Goal: Task Accomplishment & Management: Complete application form

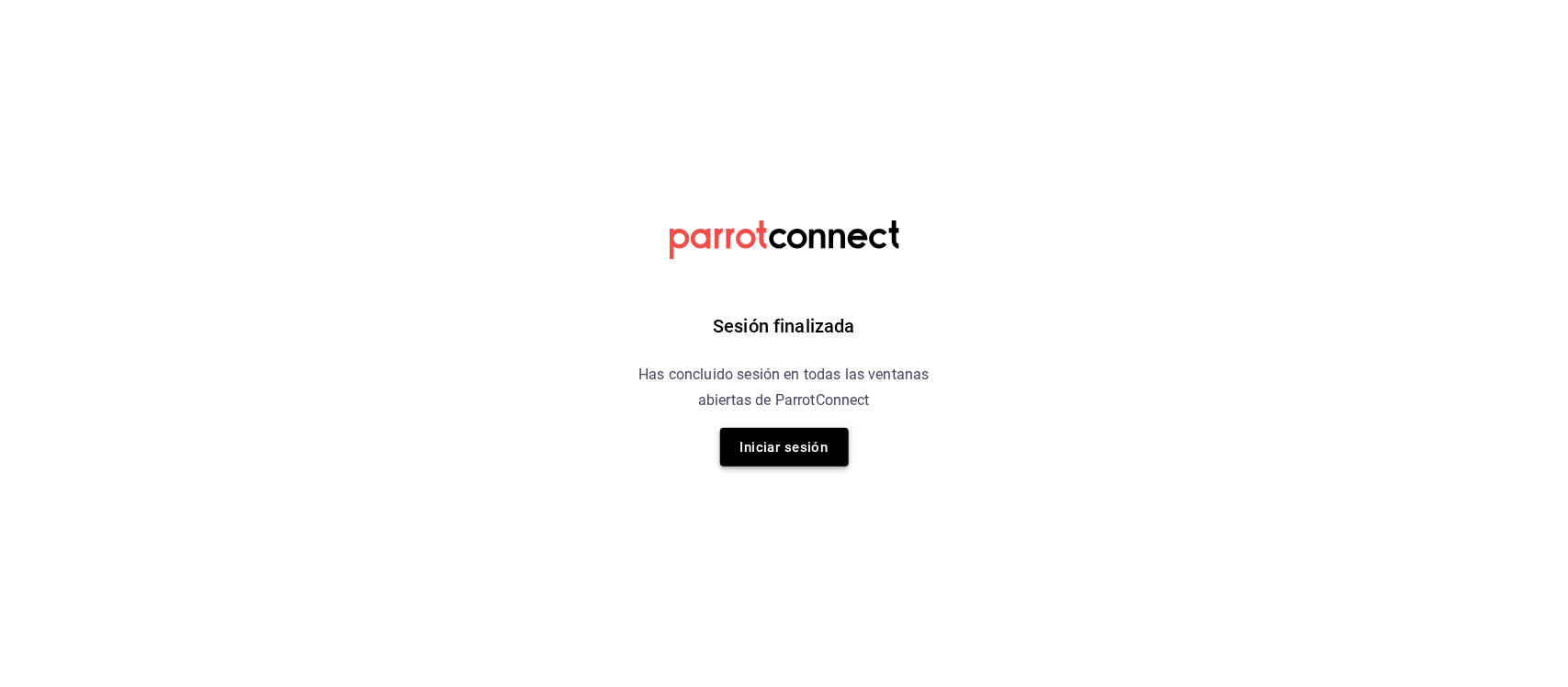
click at [838, 450] on button "Iniciar sesión" at bounding box center [784, 448] width 129 height 39
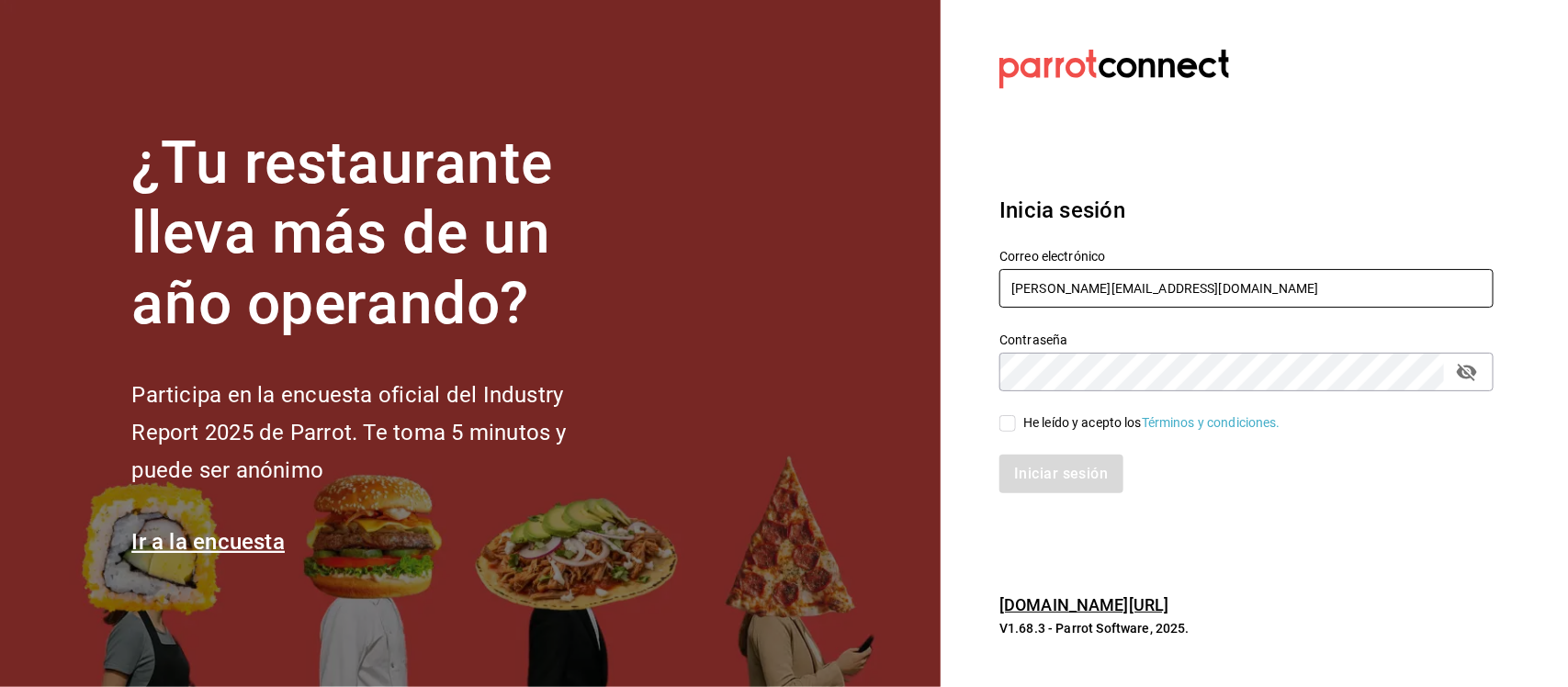
drag, startPoint x: 1182, startPoint y: 288, endPoint x: 919, endPoint y: 294, distance: 263.1
click at [919, 294] on div "¿Tu restaurante lleva más de un año operando? Participa en la encuesta oficial …" at bounding box center [784, 343] width 1568 height 687
paste input "occo@juarez.com R0cc0"
click at [1154, 286] on input "rocco@juarez.com R0cc0" at bounding box center [1246, 288] width 494 height 39
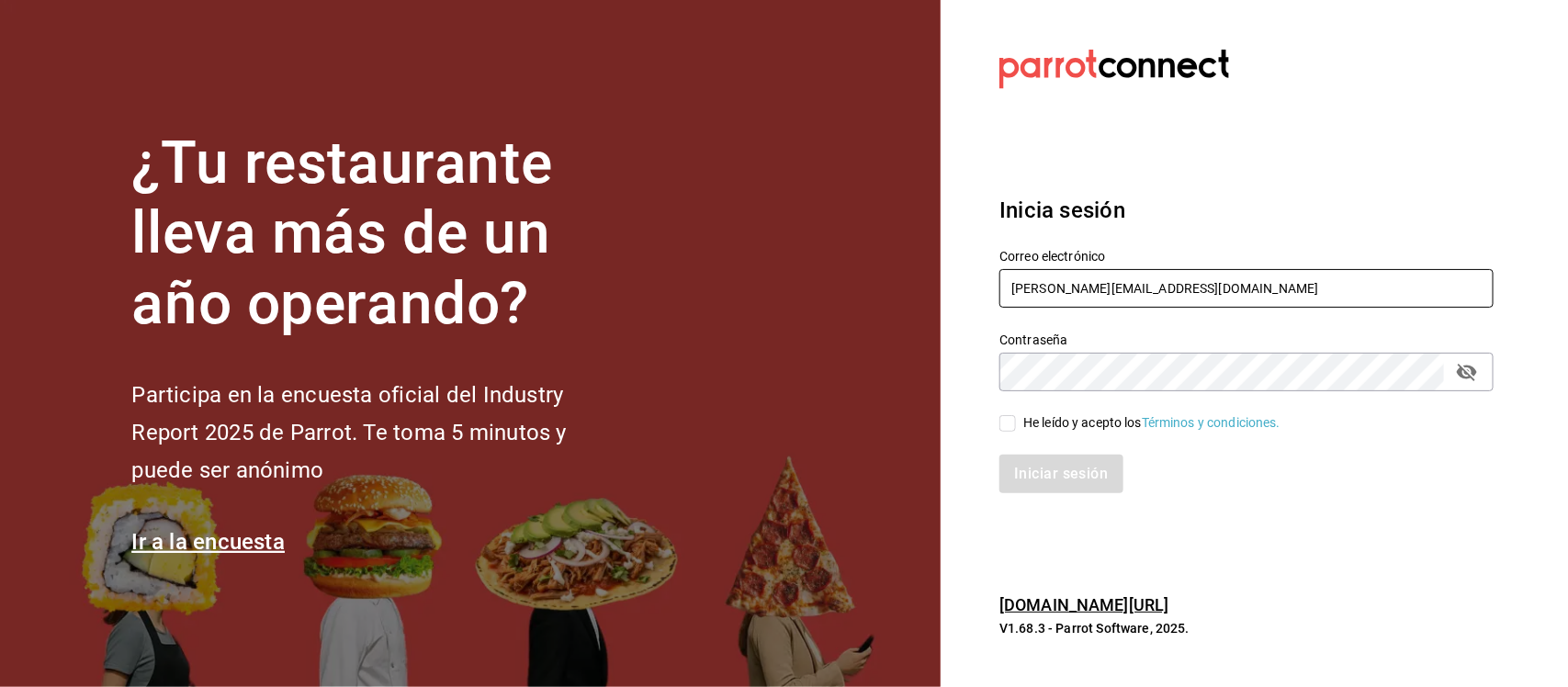
type input "rocco@juarez.com"
click at [929, 384] on div "¿Tu restaurante lleva más de un año operando? Participa en la encuesta oficial …" at bounding box center [784, 343] width 1568 height 687
click at [998, 420] on div "He leído y acepto los Términos y condiciones." at bounding box center [1235, 412] width 516 height 43
click at [1002, 424] on input "He leído y acepto los Términos y condiciones." at bounding box center [1008, 423] width 17 height 17
checkbox input "true"
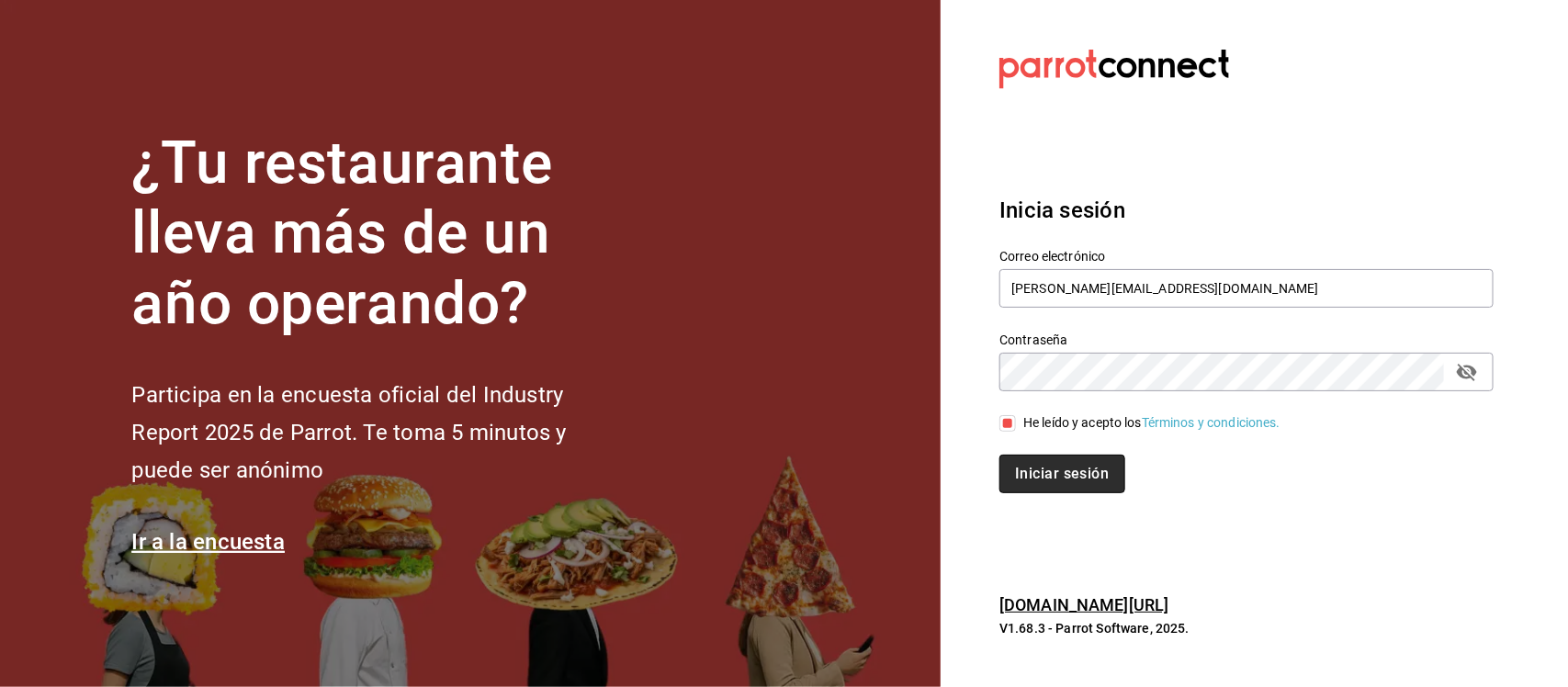
click at [1037, 471] on button "Iniciar sesión" at bounding box center [1061, 474] width 125 height 39
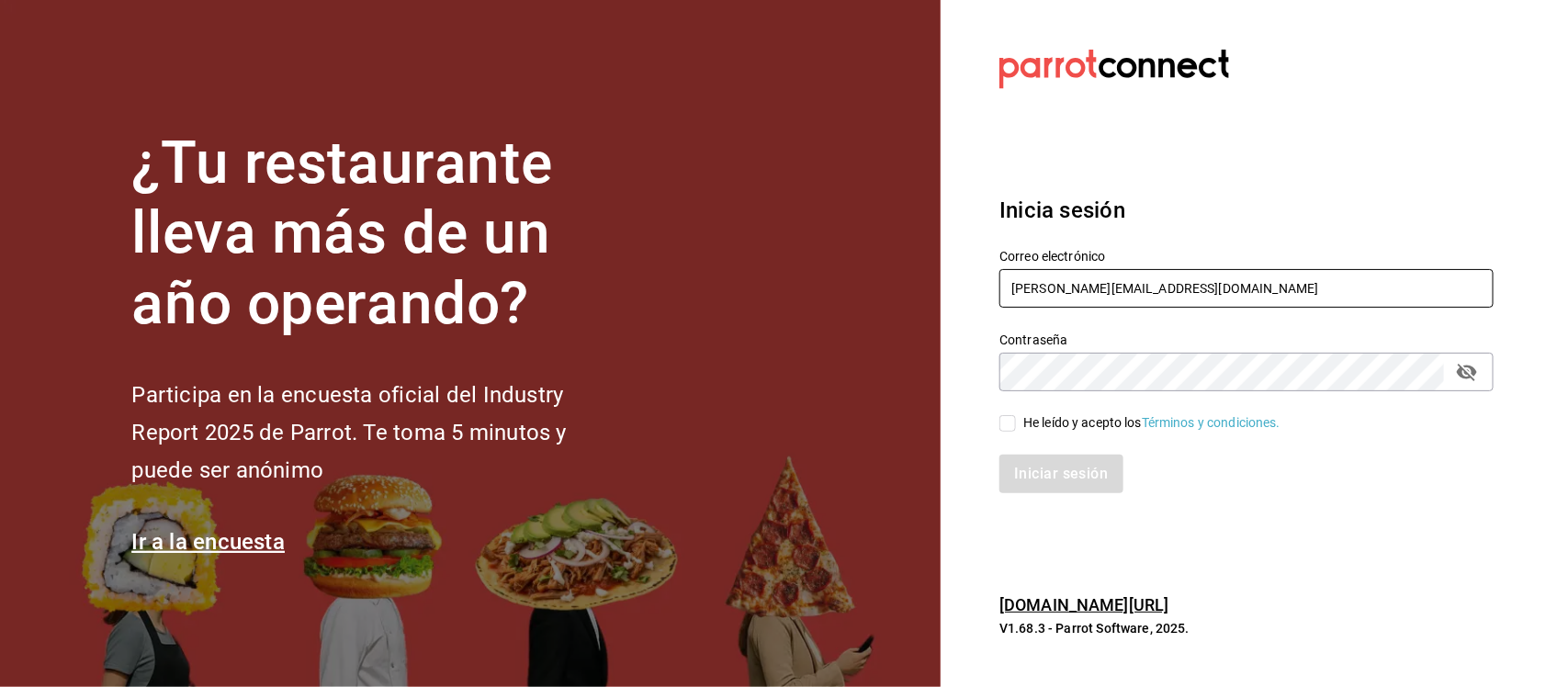
drag, startPoint x: 1180, startPoint y: 290, endPoint x: 937, endPoint y: 266, distance: 244.2
click at [937, 266] on div "¿Tu restaurante lleva más de un año operando? Participa en la encuesta oficial …" at bounding box center [784, 343] width 1568 height 687
paste input "chazzo@cdjuarez.com Ch4zz0"
click at [1170, 280] on input "chazzo@cdjuarez.com Ch4zz0" at bounding box center [1246, 288] width 494 height 39
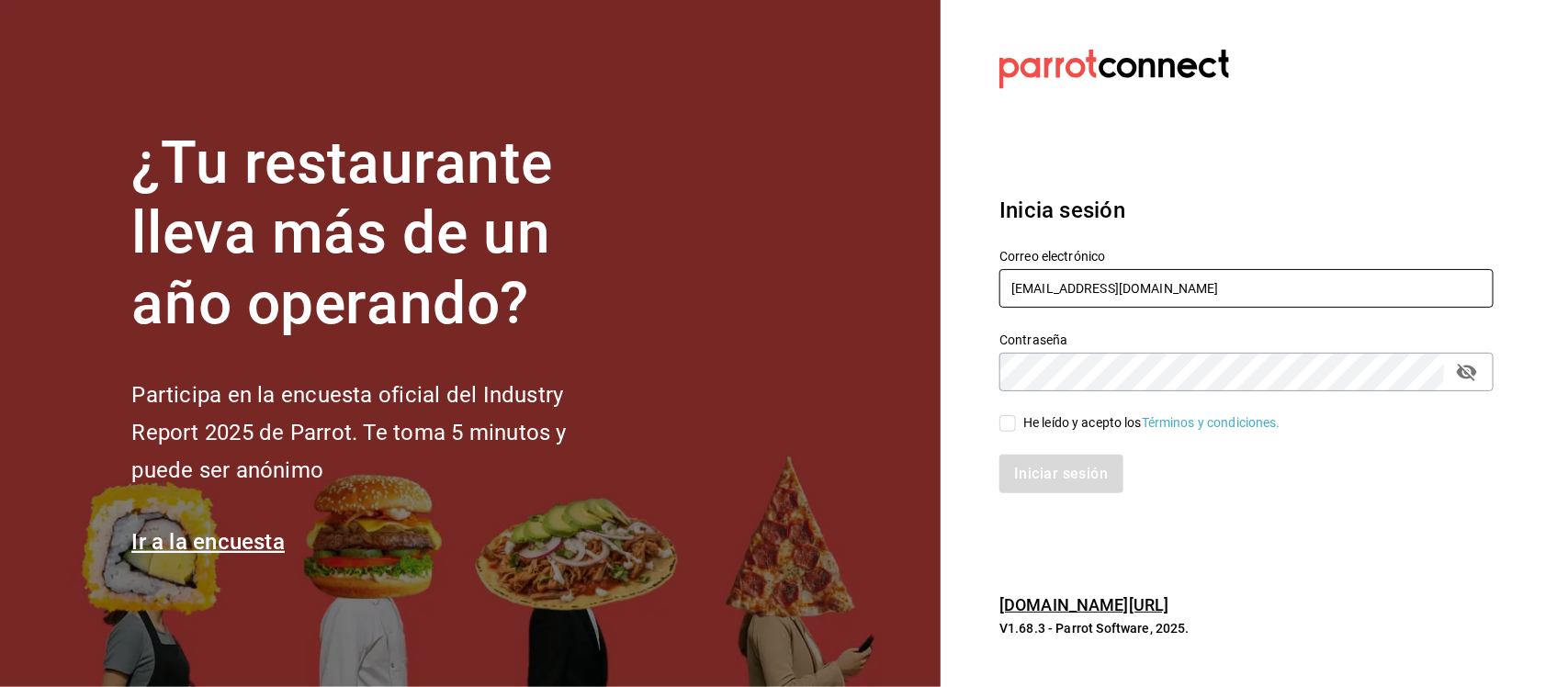
type input "chazzo@cdjuarez.com"
click at [912, 364] on div "¿Tu restaurante lleva más de un año operando? Participa en la encuesta oficial …" at bounding box center [784, 343] width 1568 height 687
click at [1007, 423] on input "He leído y acepto los Términos y condiciones." at bounding box center [1008, 423] width 17 height 17
checkbox input "true"
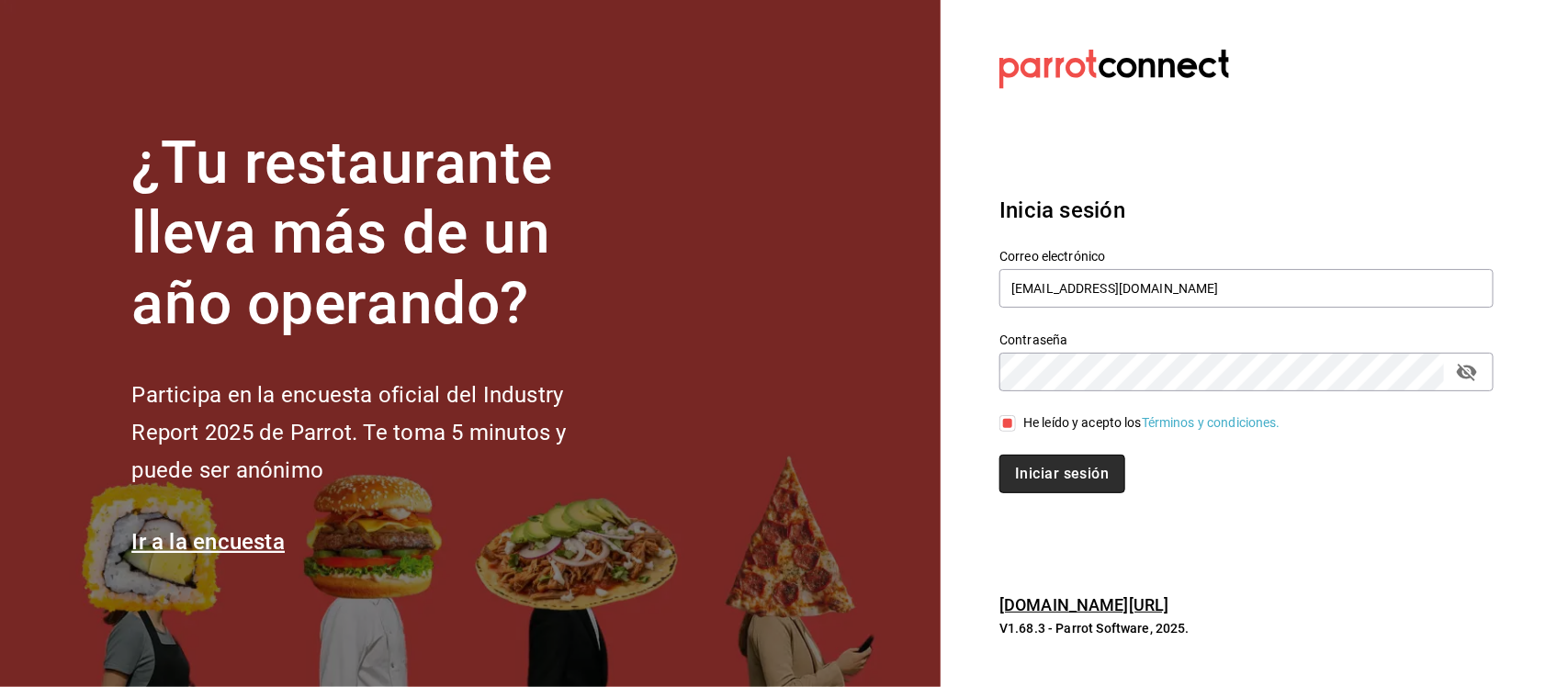
click at [1037, 467] on button "Iniciar sesión" at bounding box center [1061, 474] width 125 height 39
